Goal: Task Accomplishment & Management: Manage account settings

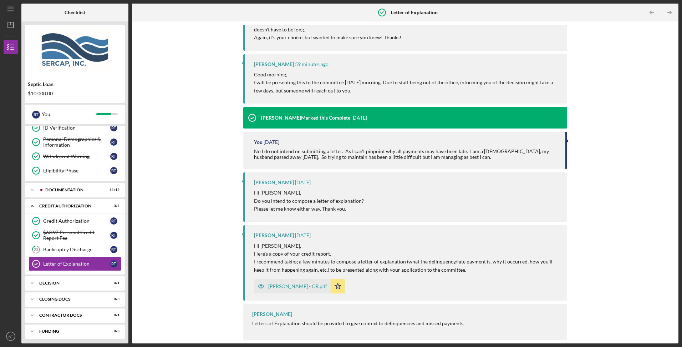
scroll to position [108, 0]
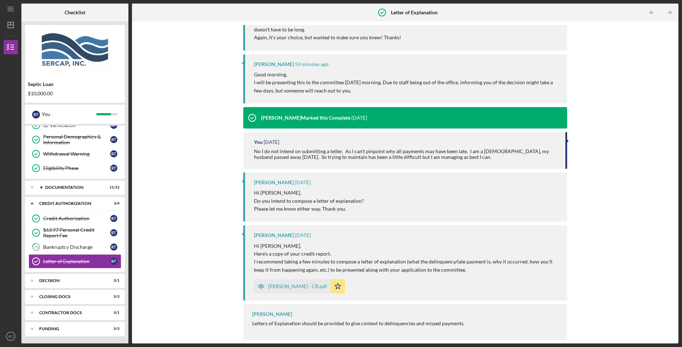
click at [29, 186] on icon "Icon/Expander" at bounding box center [32, 187] width 14 height 14
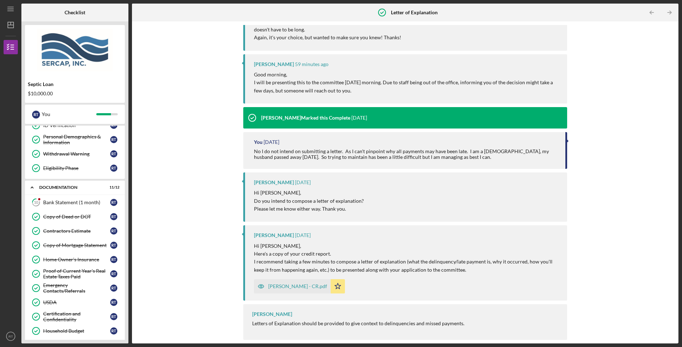
click at [84, 205] on div "Bank Statement (1 month)" at bounding box center [76, 202] width 67 height 6
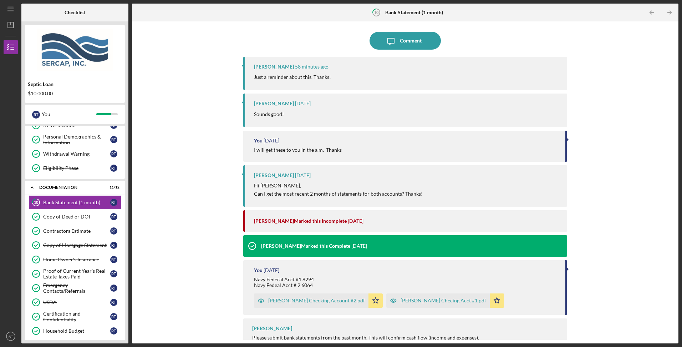
scroll to position [66, 0]
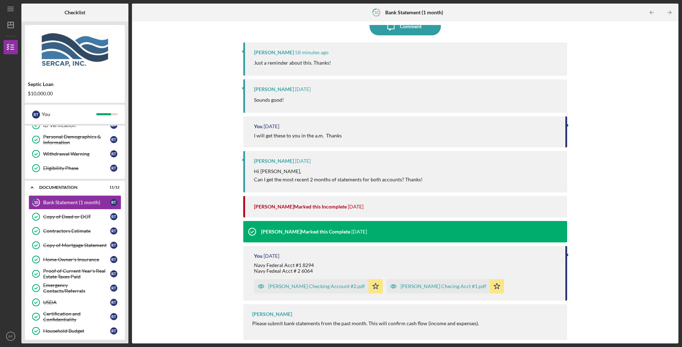
click at [305, 290] on div "[PERSON_NAME] Checking Account #2.pdf" at bounding box center [311, 286] width 114 height 14
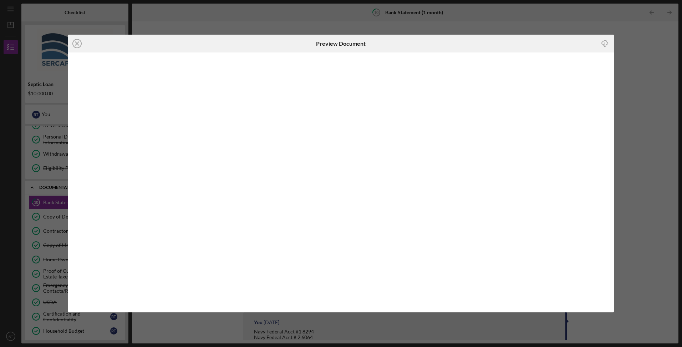
scroll to position [66, 0]
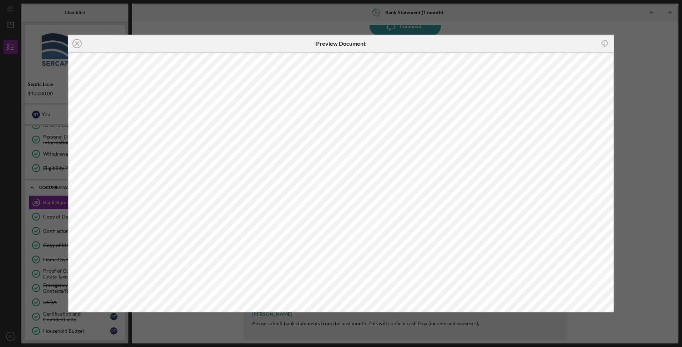
click at [78, 45] on icon "Icon/Close" at bounding box center [77, 44] width 18 height 18
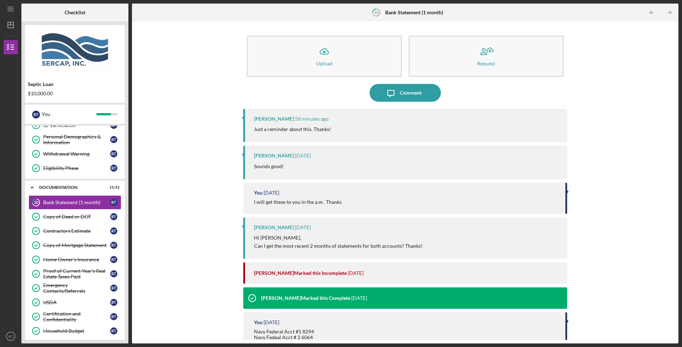
scroll to position [66, 0]
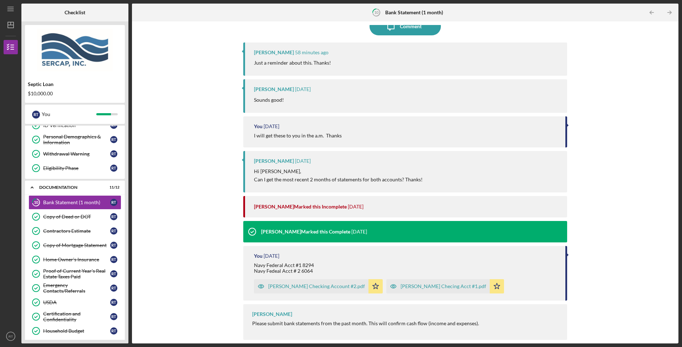
click at [415, 283] on div "[PERSON_NAME] Checing Acct #1.pdf" at bounding box center [443, 286] width 86 height 6
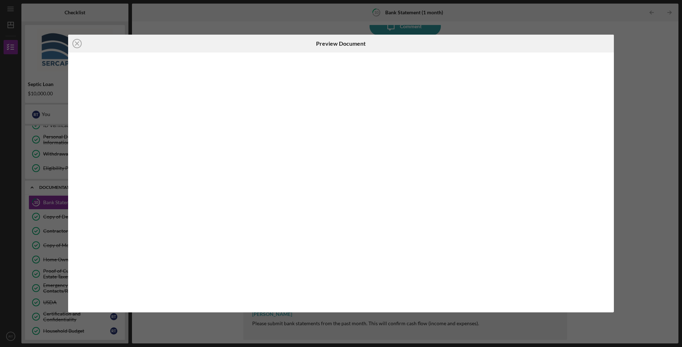
scroll to position [66, 0]
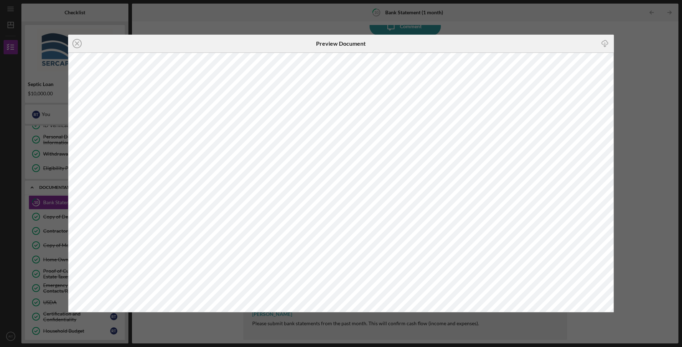
click at [76, 41] on icon "Icon/Close" at bounding box center [77, 44] width 18 height 18
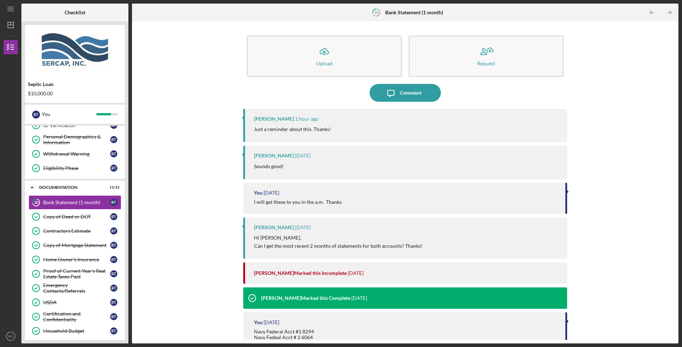
click at [333, 65] on button "Icon/Upload Upload" at bounding box center [324, 56] width 155 height 41
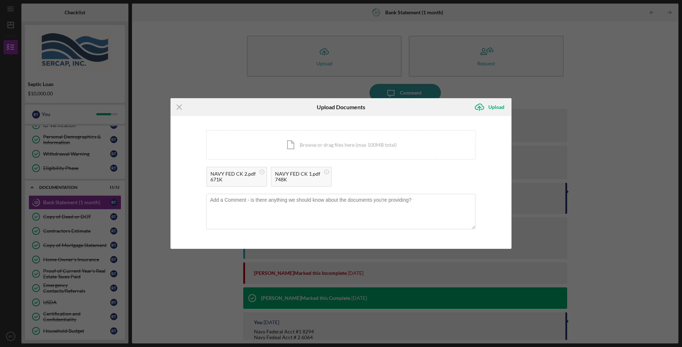
click at [485, 109] on icon "Icon/Upload" at bounding box center [479, 107] width 18 height 18
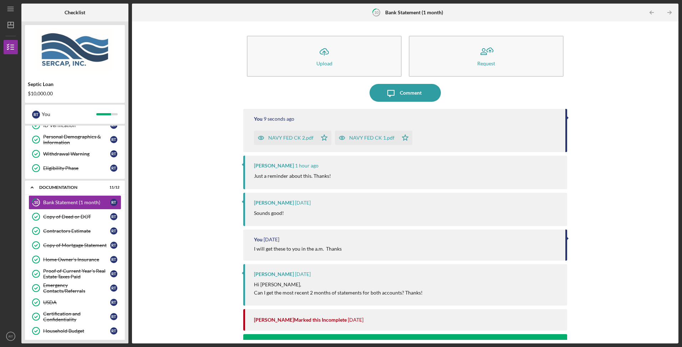
scroll to position [283, 0]
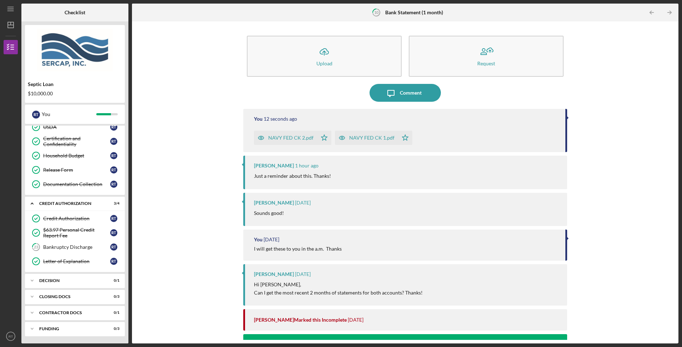
click at [78, 249] on div "Bankruptcy Discharge" at bounding box center [76, 247] width 67 height 6
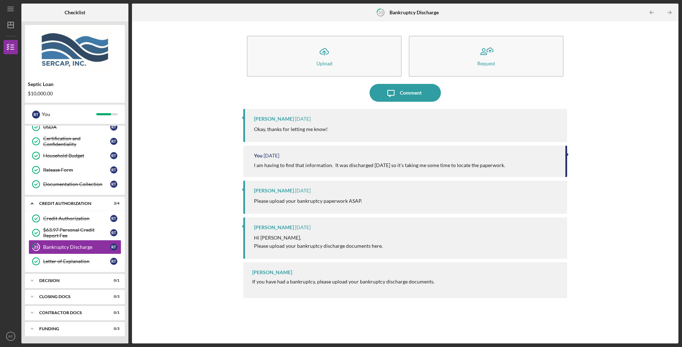
click at [399, 93] on icon "Icon/Message" at bounding box center [391, 93] width 18 height 18
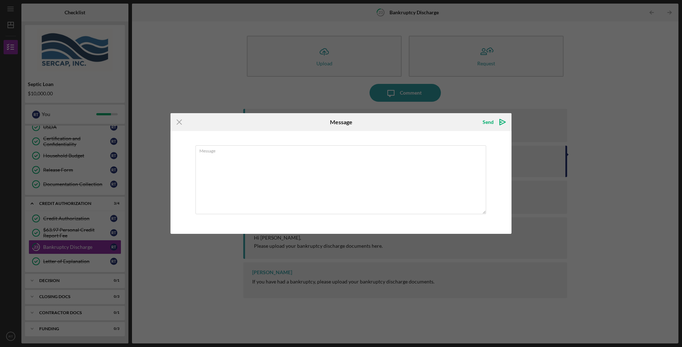
click at [303, 163] on textarea "Message" at bounding box center [340, 179] width 291 height 69
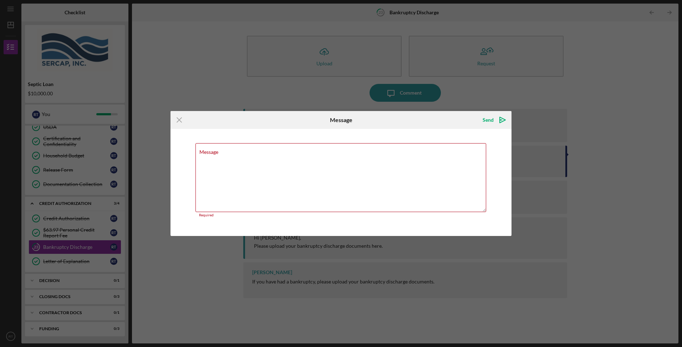
click at [565, 120] on div "Icon/Menu Close Message Send Icon/icon-invite-send Message Required Cancel Send…" at bounding box center [341, 173] width 682 height 347
click at [187, 123] on icon "Icon/Menu Close" at bounding box center [179, 120] width 18 height 18
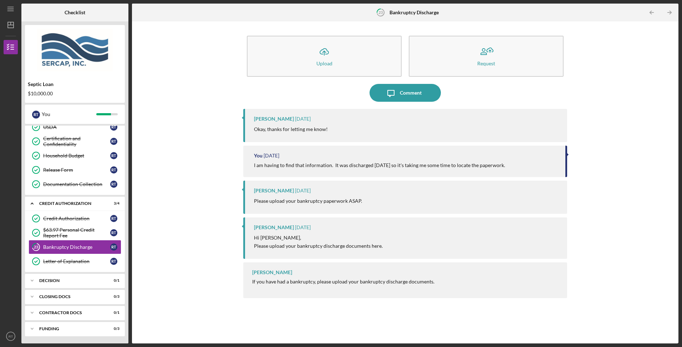
scroll to position [96, 0]
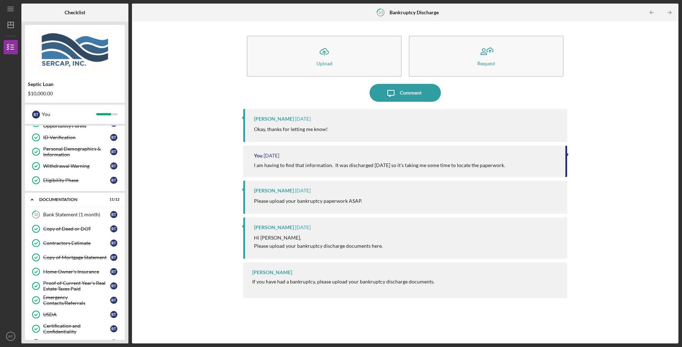
click at [85, 215] on div "Bank Statement (1 month)" at bounding box center [76, 214] width 67 height 6
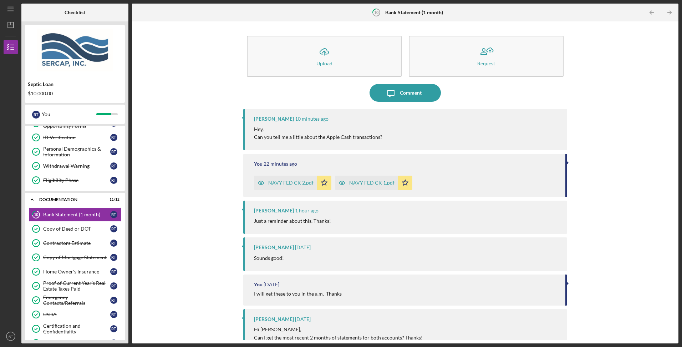
click at [292, 178] on div "NAVY FED CK 2.pdf" at bounding box center [285, 182] width 63 height 14
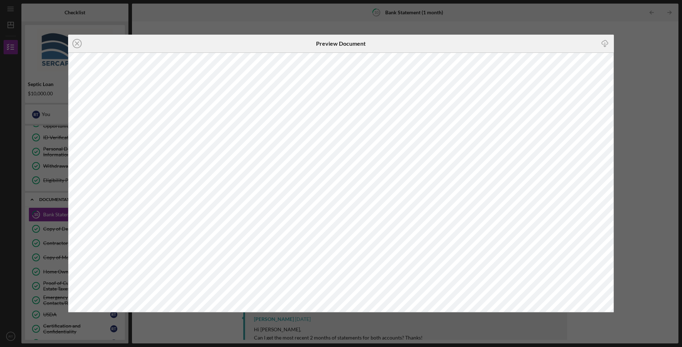
click at [77, 43] on line at bounding box center [77, 44] width 4 height 4
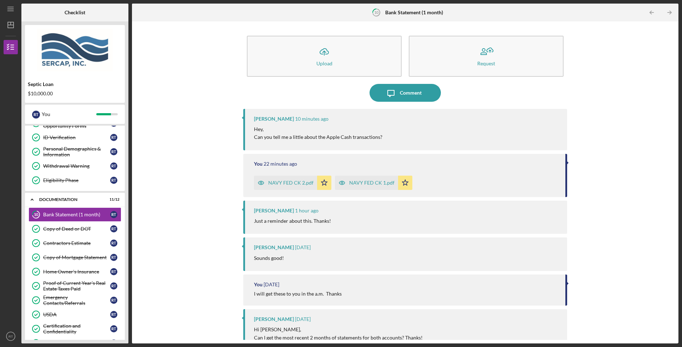
click at [384, 96] on icon "Icon/Message" at bounding box center [391, 93] width 18 height 18
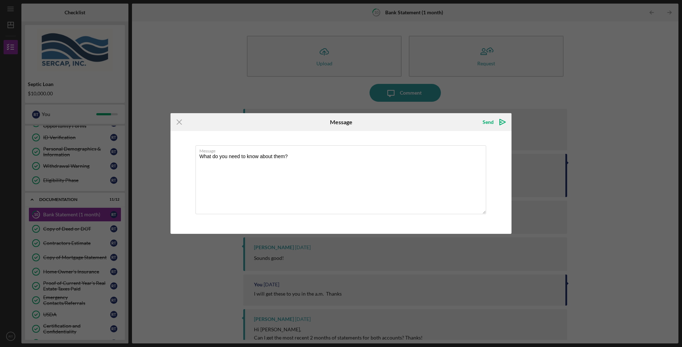
type textarea "What do you need to know about them?"
click at [497, 123] on icon "Icon/icon-invite-send" at bounding box center [502, 122] width 18 height 18
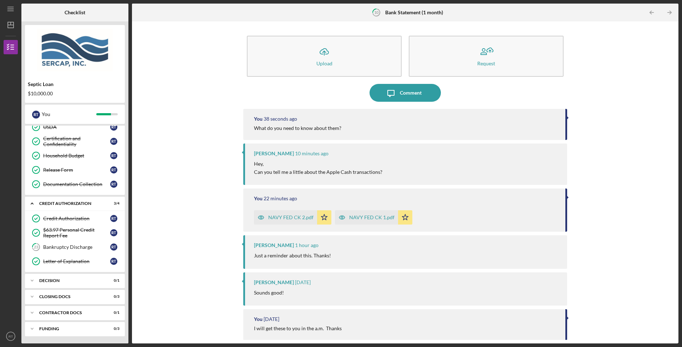
click at [411, 96] on div "Comment" at bounding box center [411, 93] width 22 height 18
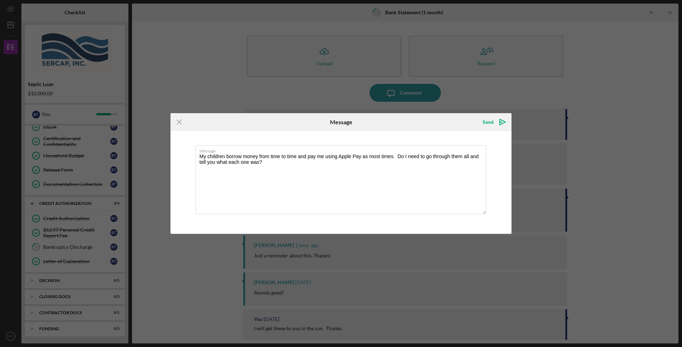
type textarea "My children borrow money from time to time and pay me using Apple Pay as most t…"
click at [488, 122] on div "Send" at bounding box center [487, 122] width 11 height 14
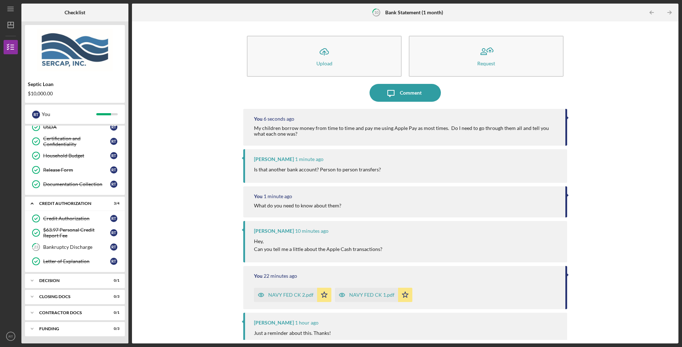
click at [400, 98] on div "Comment" at bounding box center [411, 93] width 22 height 18
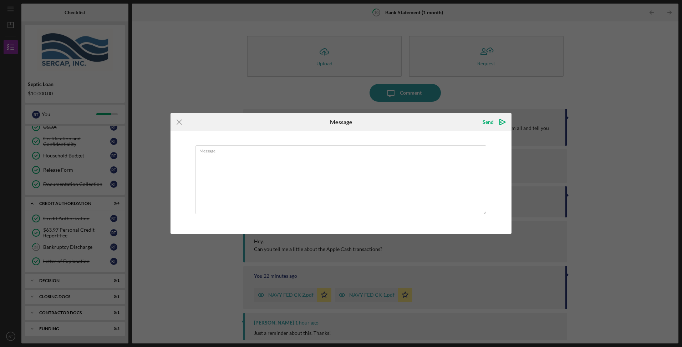
type textarea "P"
type textarea "Most often times it's"
click at [180, 121] on line at bounding box center [179, 122] width 5 height 5
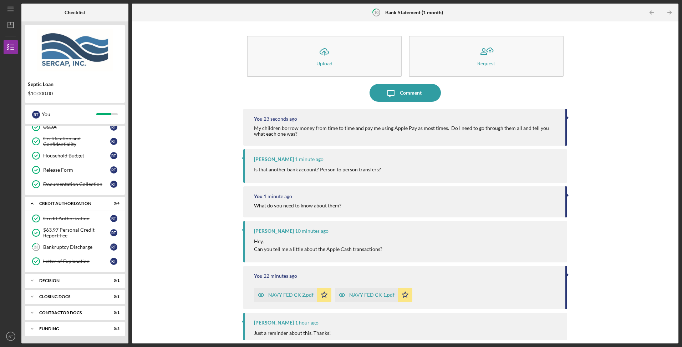
click at [397, 95] on icon "Icon/Message" at bounding box center [391, 93] width 18 height 18
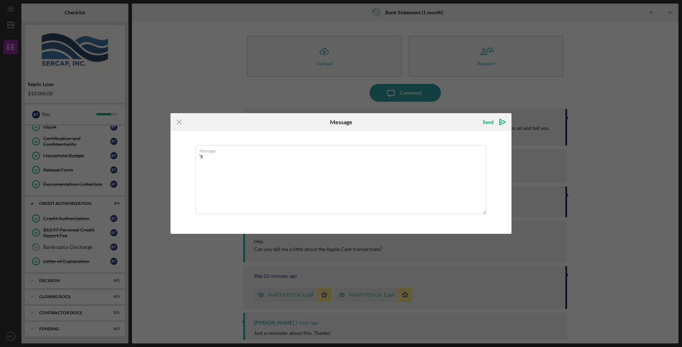
type textarea "s"
type textarea "It's not another bank it's personal transfers"
click at [503, 121] on polygon "submit" at bounding box center [502, 122] width 6 height 6
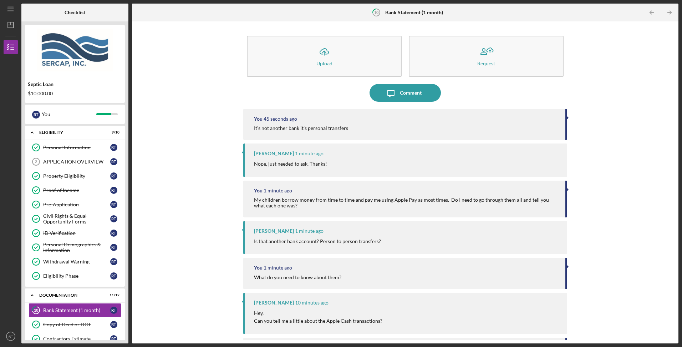
click at [50, 320] on link "Copy of Deed or DOT Copy of Deed or DOT R T" at bounding box center [75, 324] width 93 height 14
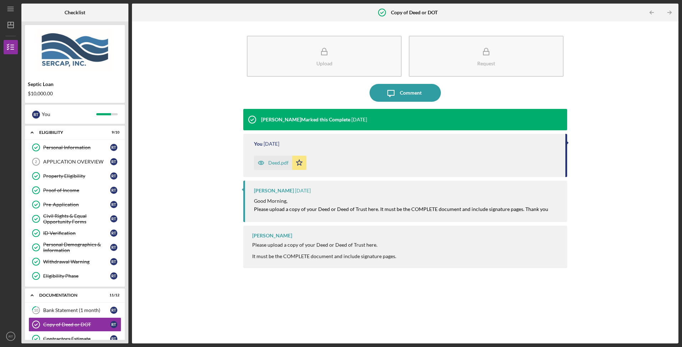
click at [62, 311] on div "Bank Statement (1 month)" at bounding box center [76, 310] width 67 height 6
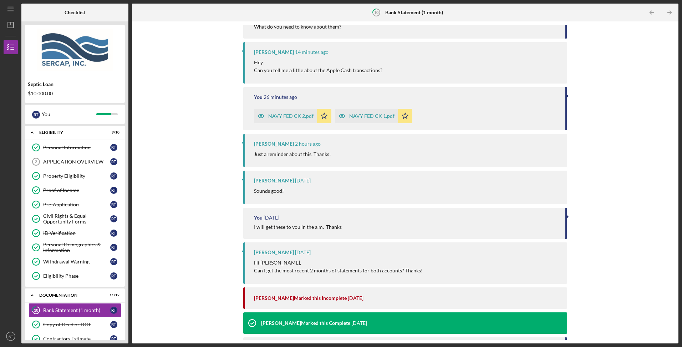
scroll to position [187, 0]
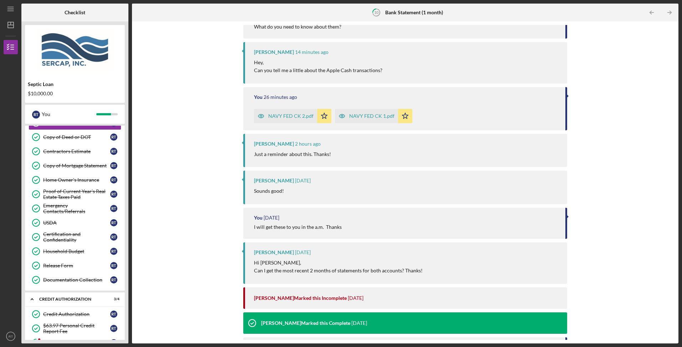
click at [72, 180] on div "Home Owner's Insurance" at bounding box center [76, 180] width 67 height 6
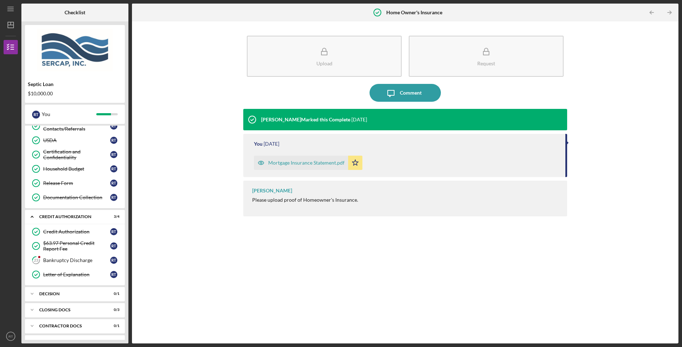
scroll to position [283, 0]
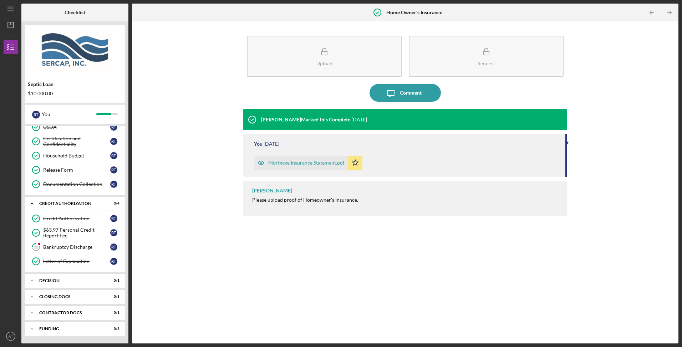
click at [80, 244] on div "Bankruptcy Discharge" at bounding box center [76, 247] width 67 height 6
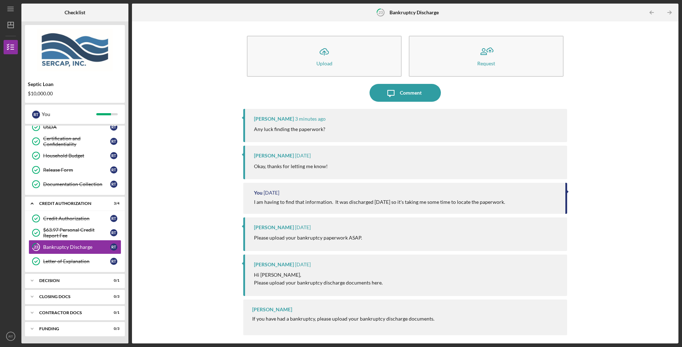
click at [417, 95] on div "Comment" at bounding box center [411, 93] width 22 height 18
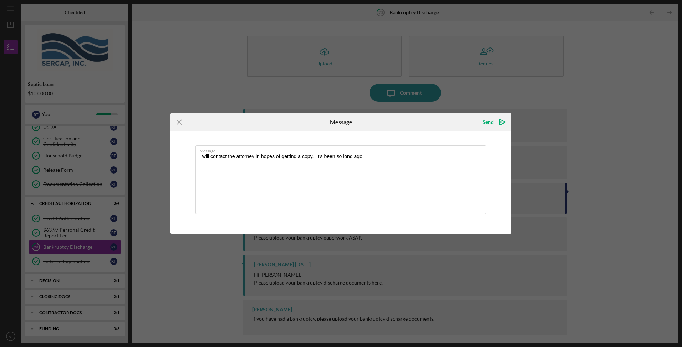
type textarea "I will contact the attorney in hopes of getting a copy. It's been so long ago."
click at [490, 120] on div "Send" at bounding box center [487, 122] width 11 height 14
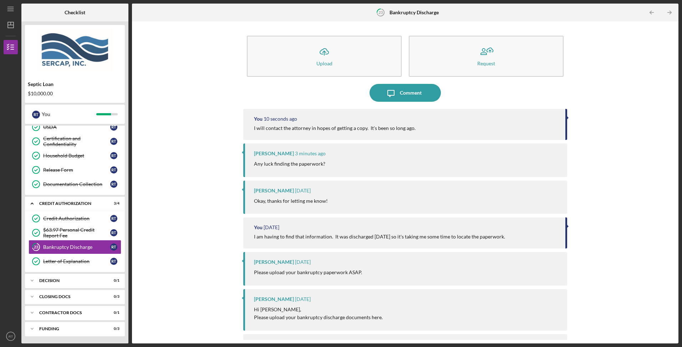
click at [39, 279] on icon "Icon/Expander" at bounding box center [32, 280] width 14 height 14
